Goal: Task Accomplishment & Management: Complete application form

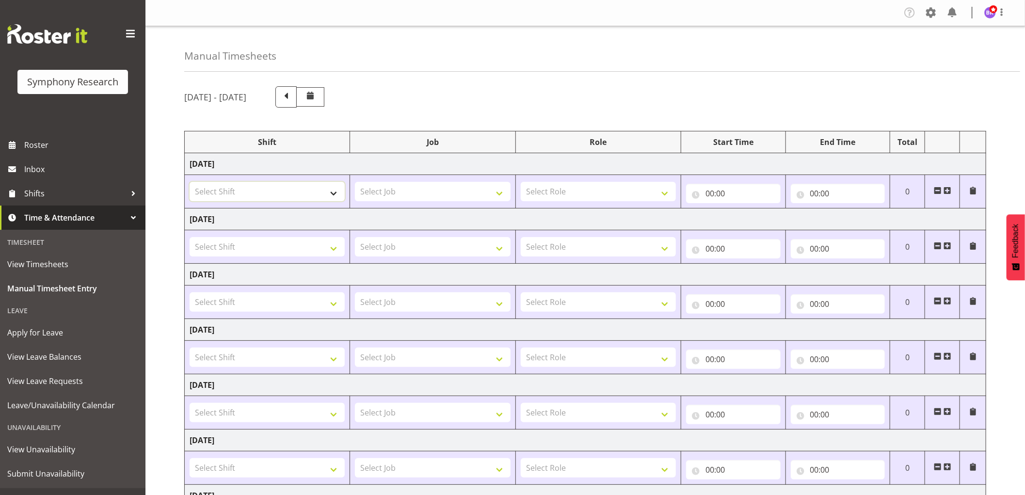
click at [317, 190] on select "Select Shift !!Project Briefing (Job to be assigned) !!Weekend Residential (Ros…" at bounding box center [267, 191] width 155 height 19
select select "1607"
click at [190, 182] on select "Select Shift !!Project Briefing (Job to be assigned) !!Weekend Residential (Ros…" at bounding box center [267, 191] width 155 height 19
click at [711, 187] on input "00:00" at bounding box center [733, 193] width 95 height 19
click at [748, 217] on select "00 01 02 03 04 05 06 07 08 09 10 11 12 13 14 15 16 17 18 19 20 21 22 23" at bounding box center [752, 218] width 22 height 19
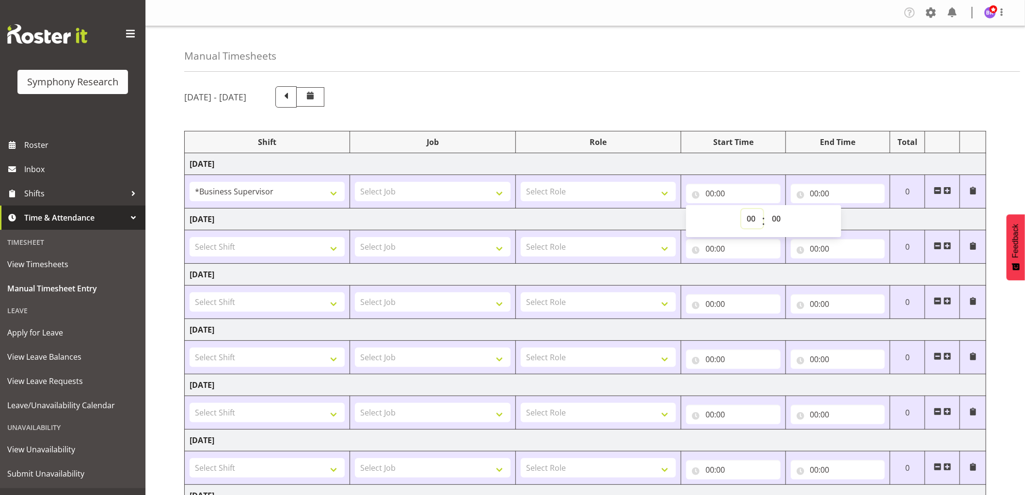
select select "8"
click at [741, 209] on select "00 01 02 03 04 05 06 07 08 09 10 11 12 13 14 15 16 17 18 19 20 21 22 23" at bounding box center [752, 218] width 22 height 19
type input "08:00"
click at [778, 217] on select "00 01 02 03 04 05 06 07 08 09 10 11 12 13 14 15 16 17 18 19 20 21 22 23 24 25 2…" at bounding box center [777, 218] width 22 height 19
select select "10"
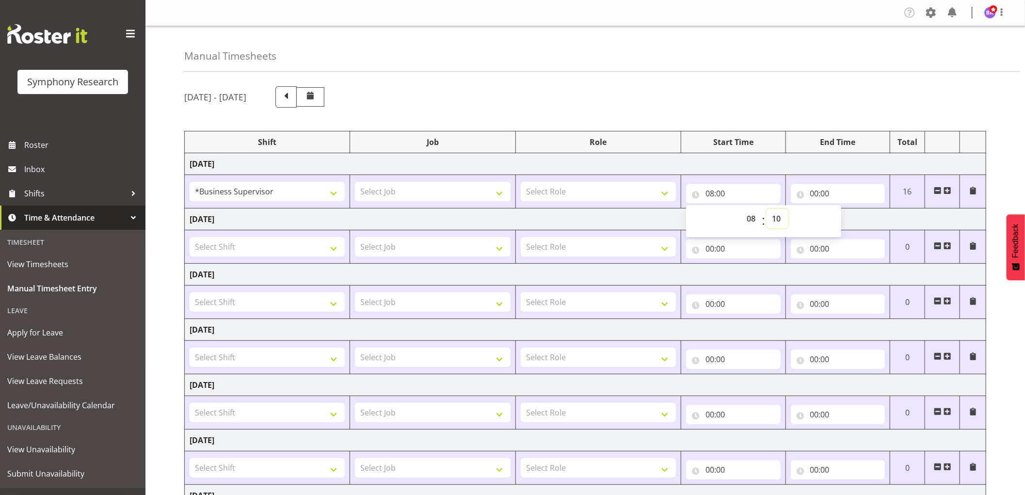
click at [766, 209] on select "00 01 02 03 04 05 06 07 08 09 10 11 12 13 14 15 16 17 18 19 20 21 22 23 24 25 2…" at bounding box center [777, 218] width 22 height 19
type input "08:10"
click at [890, 217] on td "[DATE]" at bounding box center [585, 219] width 801 height 22
click at [817, 194] on input "00:00" at bounding box center [838, 193] width 95 height 19
click at [437, 196] on select "Select Job 550060 IF Admin 553492 World Poll Aus Wave 2 Main 2025 553493 World …" at bounding box center [432, 191] width 155 height 19
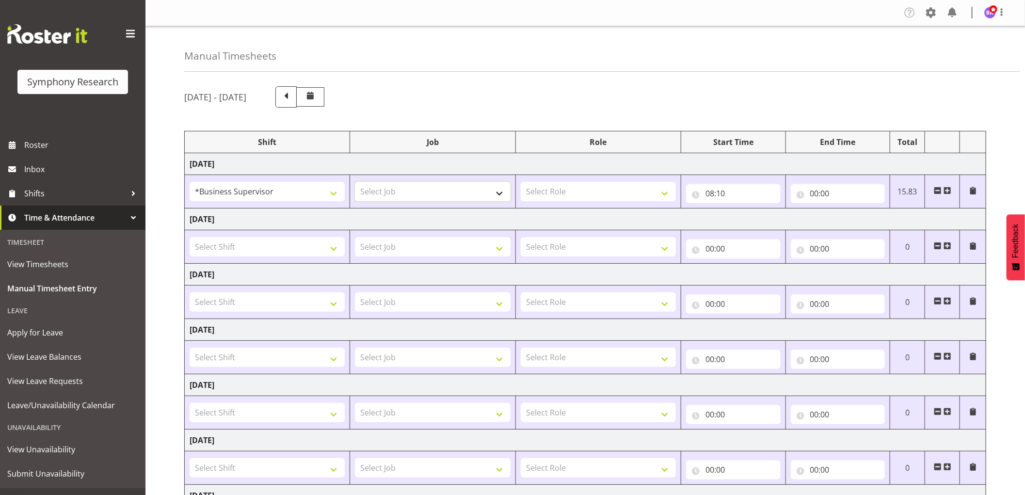
select select "743"
click at [355, 182] on select "Select Job 550060 IF Admin 553492 World Poll Aus Wave 2 Main 2025 553493 World …" at bounding box center [432, 191] width 155 height 19
click at [585, 192] on select "Select Role Supervisor Interviewing Briefing" at bounding box center [598, 191] width 155 height 19
select select "45"
click at [521, 182] on select "Select Role Supervisor Interviewing Briefing" at bounding box center [598, 191] width 155 height 19
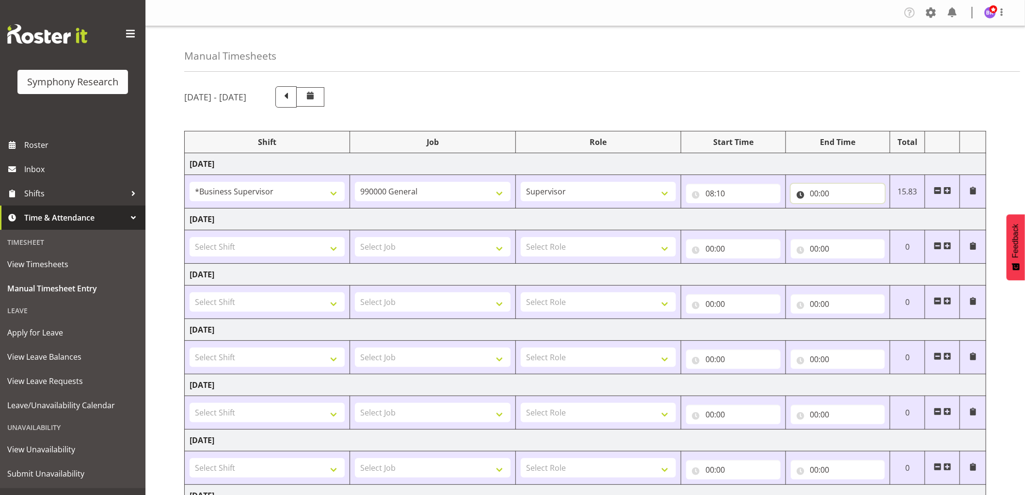
click at [816, 195] on input "00:00" at bounding box center [838, 193] width 95 height 19
click at [859, 223] on select "00 01 02 03 04 05 06 07 08 09 10 11 12 13 14 15 16 17 18 19 20 21 22 23" at bounding box center [857, 218] width 22 height 19
select select "9"
click at [846, 209] on select "00 01 02 03 04 05 06 07 08 09 10 11 12 13 14 15 16 17 18 19 20 21 22 23" at bounding box center [857, 218] width 22 height 19
type input "09:00"
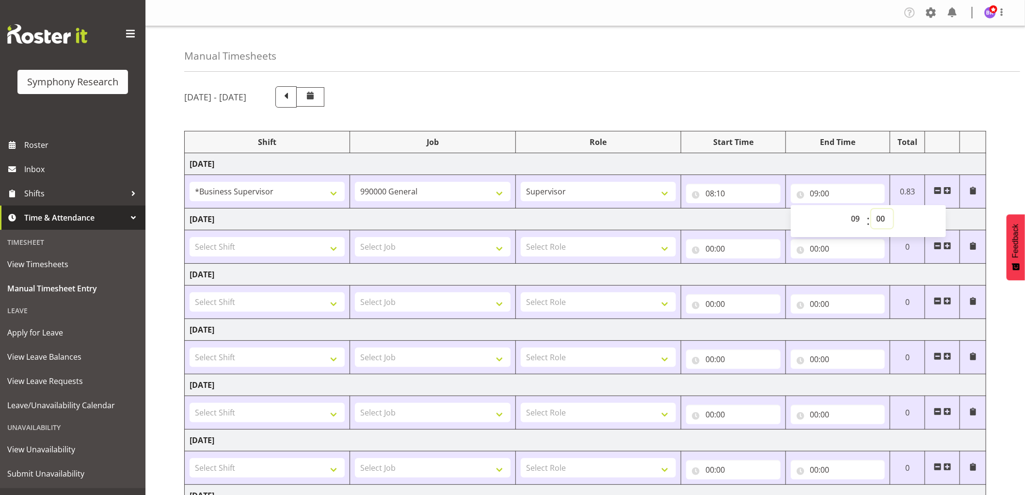
click at [879, 216] on select "00 01 02 03 04 05 06 07 08 09 10 11 12 13 14 15 16 17 18 19 20 21 22 23 24 25 2…" at bounding box center [882, 218] width 22 height 19
select select "30"
click at [871, 209] on select "00 01 02 03 04 05 06 07 08 09 10 11 12 13 14 15 16 17 18 19 20 21 22 23 24 25 2…" at bounding box center [882, 218] width 22 height 19
type input "09:30"
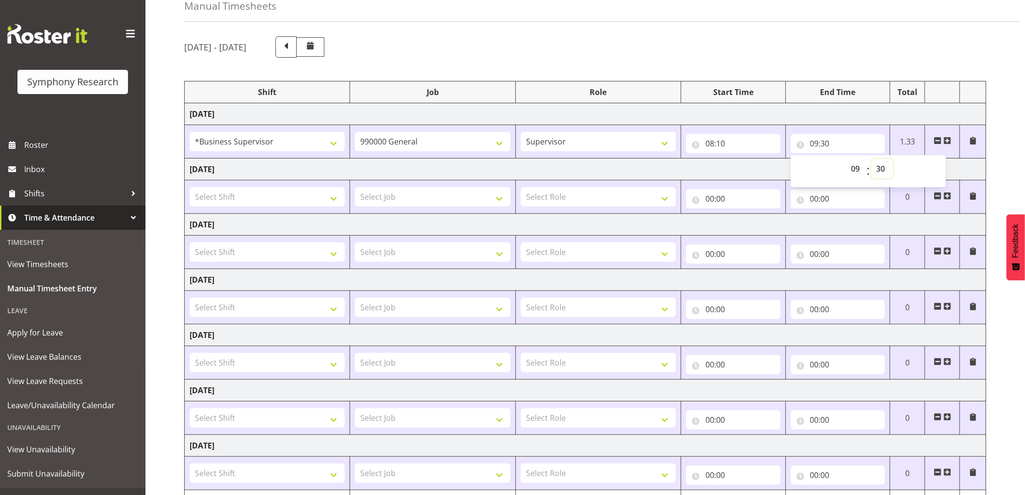
scroll to position [110, 0]
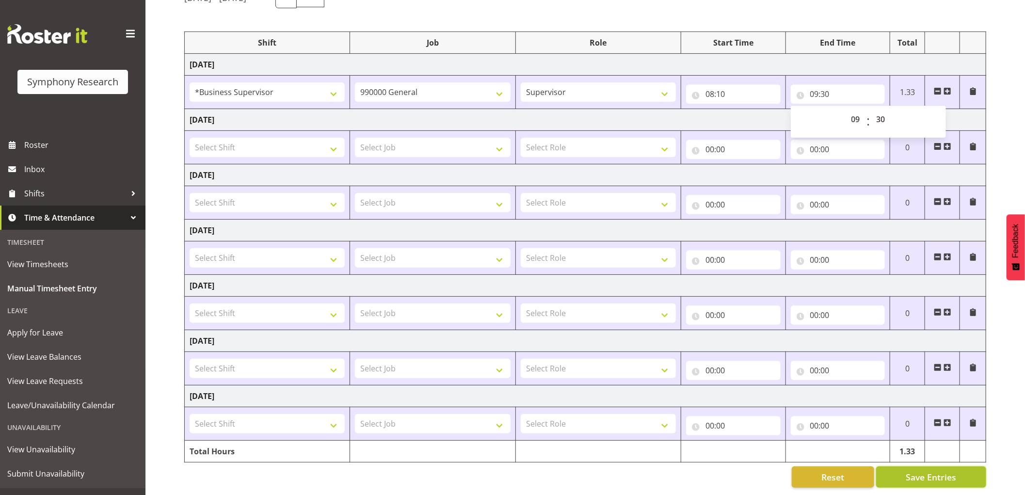
click at [965, 466] on button "Save Entries" at bounding box center [931, 476] width 110 height 21
